Goal: Task Accomplishment & Management: Complete application form

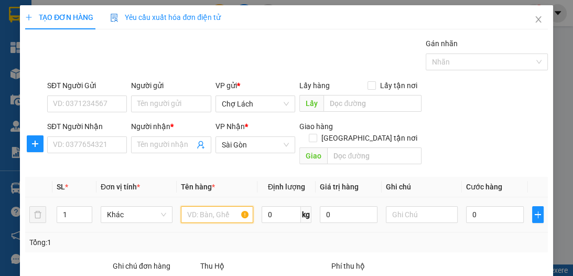
click at [200, 206] on input "text" at bounding box center [217, 214] width 72 height 17
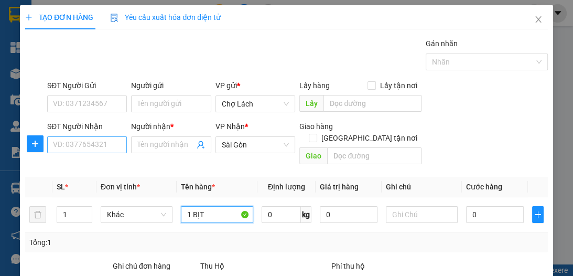
type input "1 BỊT"
click at [104, 144] on input "SĐT Người Nhận" at bounding box center [87, 144] width 80 height 17
type input "0902801885"
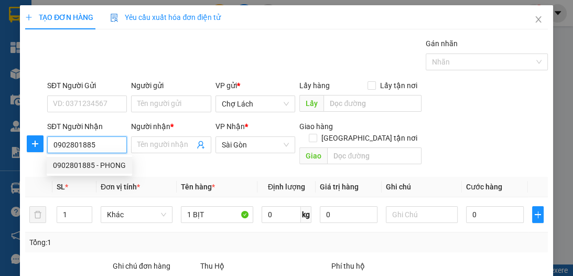
click at [109, 167] on div "0902801885 - PHONG" at bounding box center [89, 165] width 73 height 12
type input "PHONG"
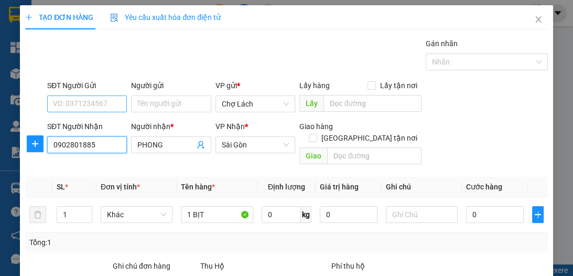
type input "0902801885"
click at [109, 101] on input "SĐT Người Gửi" at bounding box center [87, 103] width 80 height 17
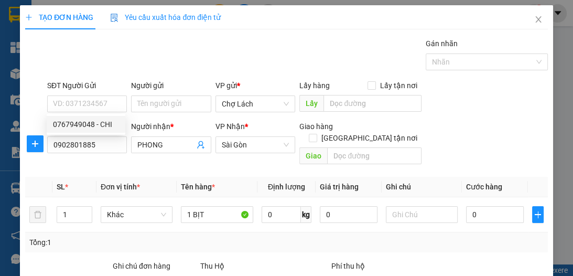
click at [201, 55] on div "Gán nhãn Nhãn" at bounding box center [297, 56] width 505 height 37
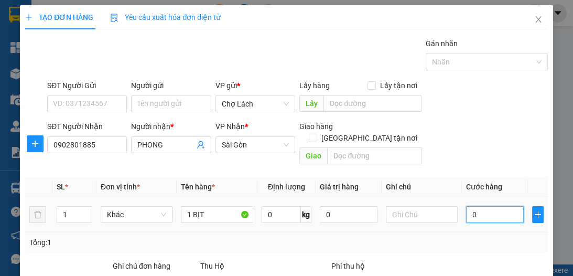
click at [478, 206] on input "0" at bounding box center [495, 214] width 58 height 17
click at [413, 206] on input "text" at bounding box center [422, 214] width 72 height 17
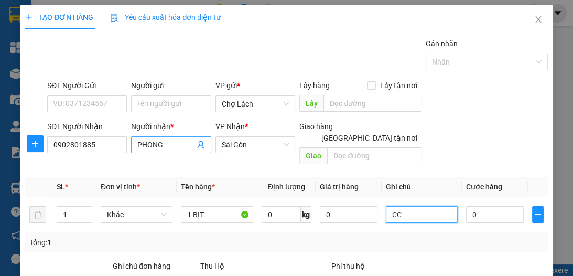
type input "CC"
drag, startPoint x: 172, startPoint y: 143, endPoint x: 117, endPoint y: 154, distance: 56.2
click at [117, 154] on div "SĐT Người Nhận 0902801885 Người nhận * PHONG PHONG VP Nhận * Sài Gòn Giao hàn…" at bounding box center [297, 145] width 505 height 48
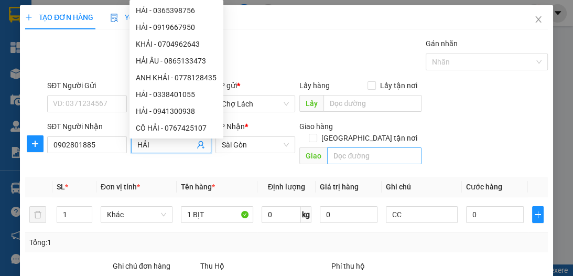
type input "HẢI"
click at [337, 147] on input "text" at bounding box center [374, 155] width 94 height 17
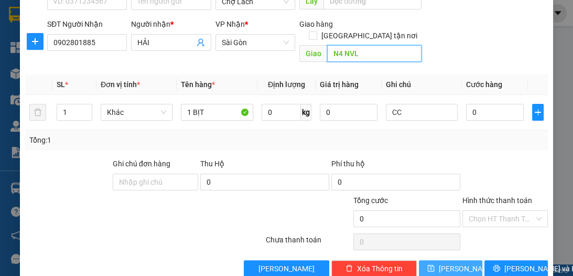
scroll to position [111, 0]
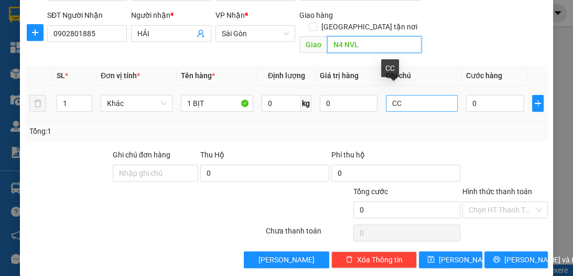
type input "N4 NVL"
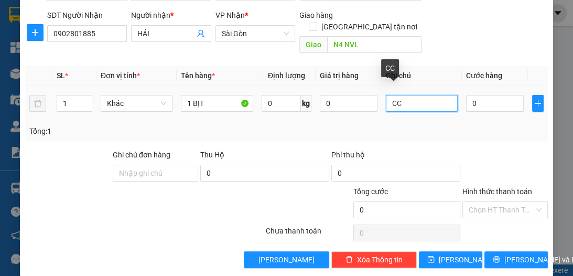
click at [410, 95] on input "CC" at bounding box center [422, 103] width 72 height 17
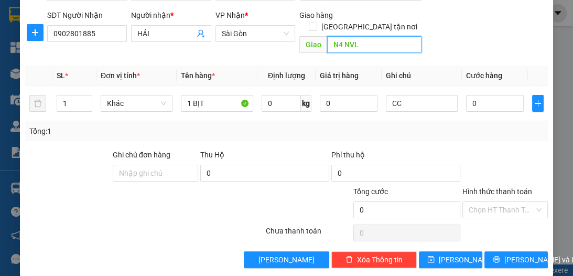
click at [371, 36] on input "N4 NVL" at bounding box center [374, 44] width 94 height 17
click at [369, 36] on input "N4 NVL" at bounding box center [374, 44] width 94 height 17
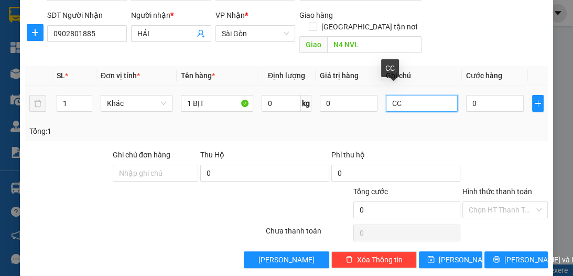
click at [386, 95] on input "CC" at bounding box center [422, 103] width 72 height 17
type input "6RI-CC"
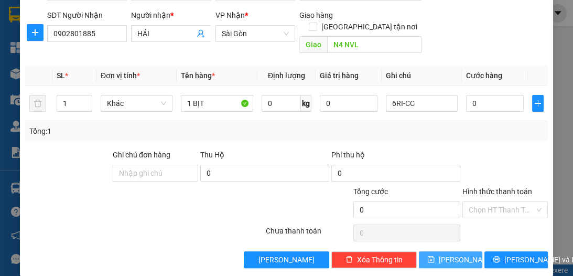
click at [459, 251] on button "[PERSON_NAME]" at bounding box center [450, 259] width 63 height 17
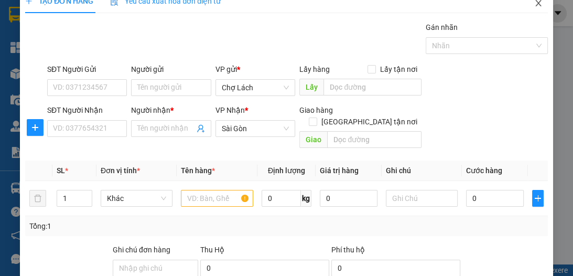
scroll to position [14, 0]
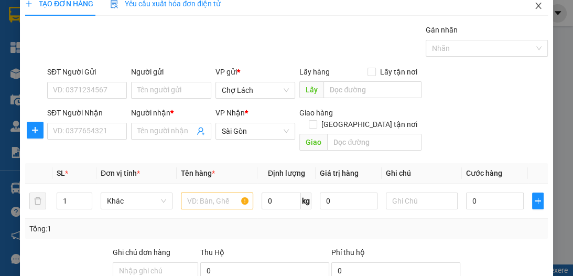
click at [534, 8] on icon "close" at bounding box center [538, 6] width 8 height 8
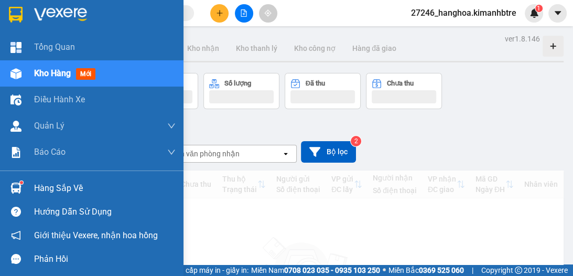
click at [39, 72] on span "Kho hàng" at bounding box center [52, 73] width 37 height 10
